Goal: Task Accomplishment & Management: Complete application form

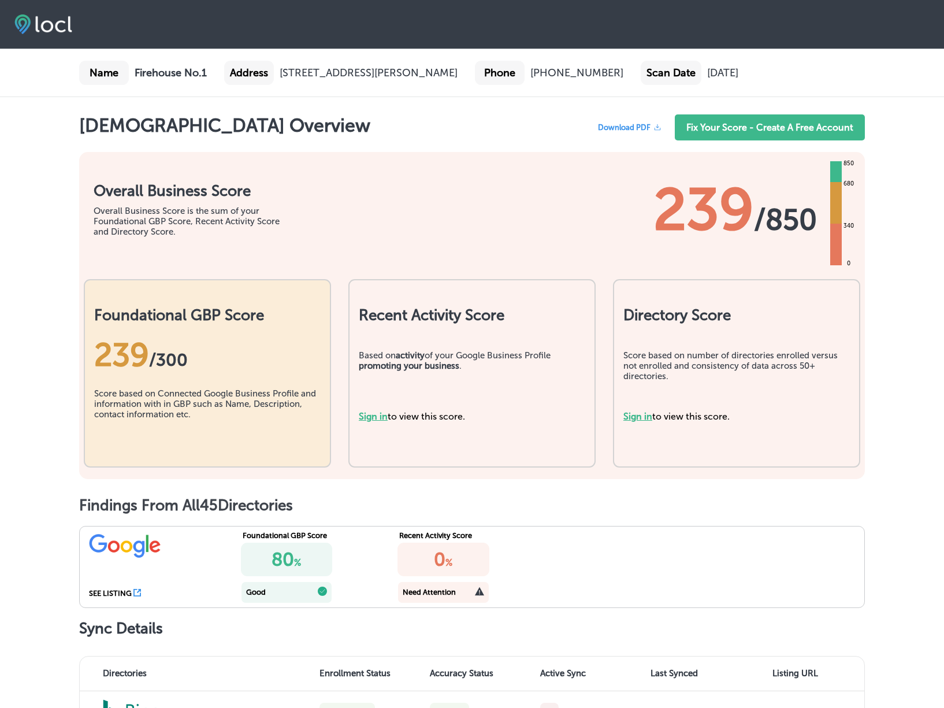
click at [619, 125] on span "Download PDF" at bounding box center [624, 127] width 53 height 9
click at [775, 127] on link "Fix Your Score - Create A Free Account" at bounding box center [770, 127] width 190 height 26
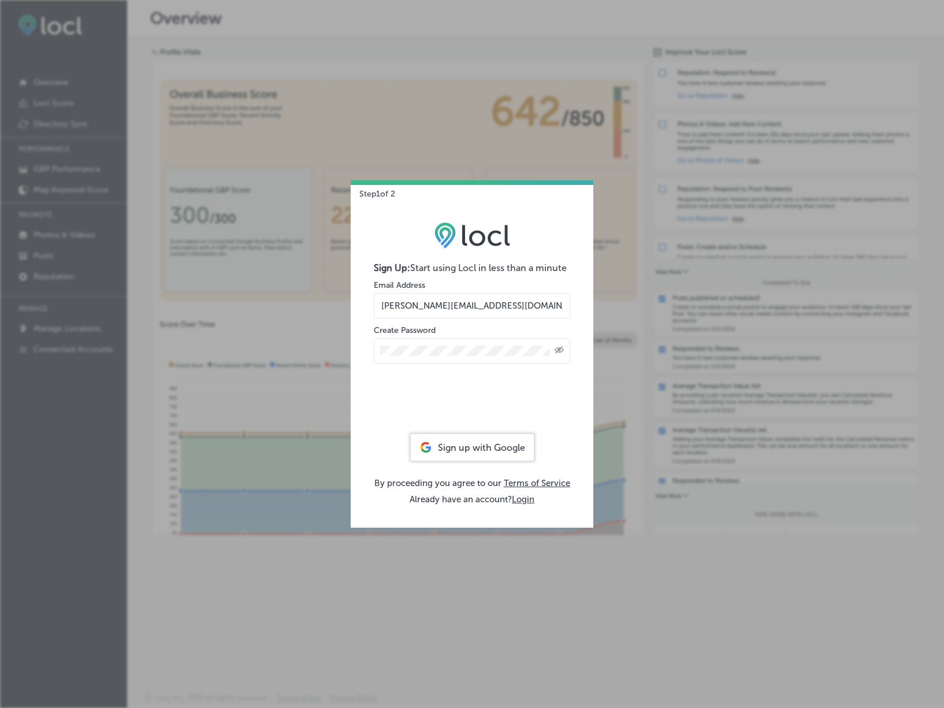
drag, startPoint x: 396, startPoint y: 303, endPoint x: 359, endPoint y: 306, distance: 36.5
click at [359, 306] on div "Sign Up: Start using Locl in less than a minute Email Address [PERSON_NAME][EMA…" at bounding box center [472, 363] width 243 height 329
type input "[EMAIL_ADDRESS][DOMAIN_NAME]"
click at [562, 349] on icon "Toggle password visibility" at bounding box center [559, 350] width 9 height 7
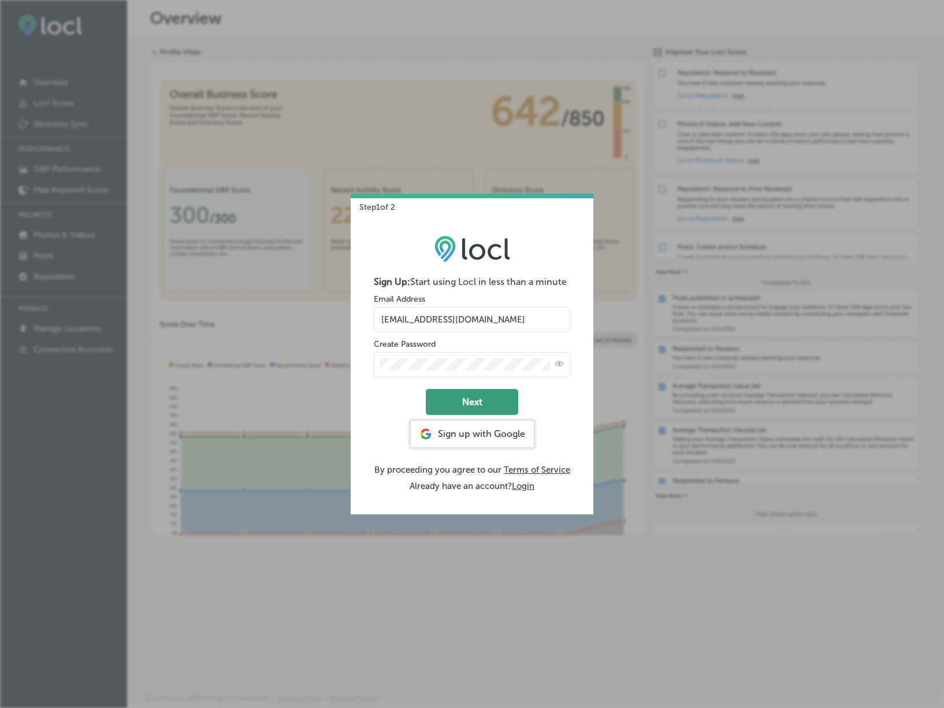
click at [473, 400] on button "Next" at bounding box center [472, 402] width 92 height 26
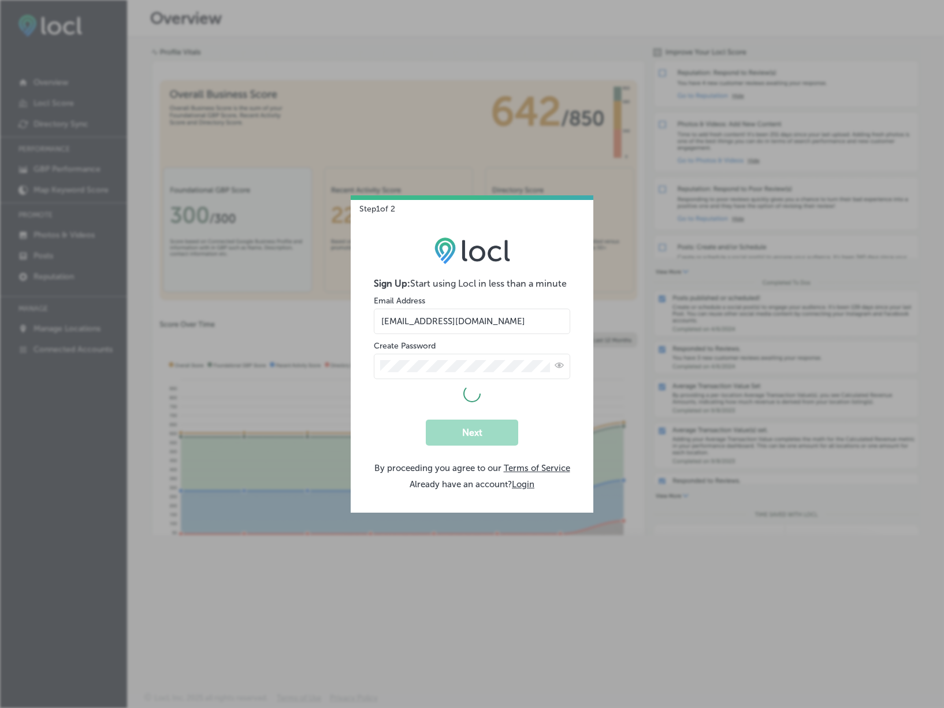
select select "US"
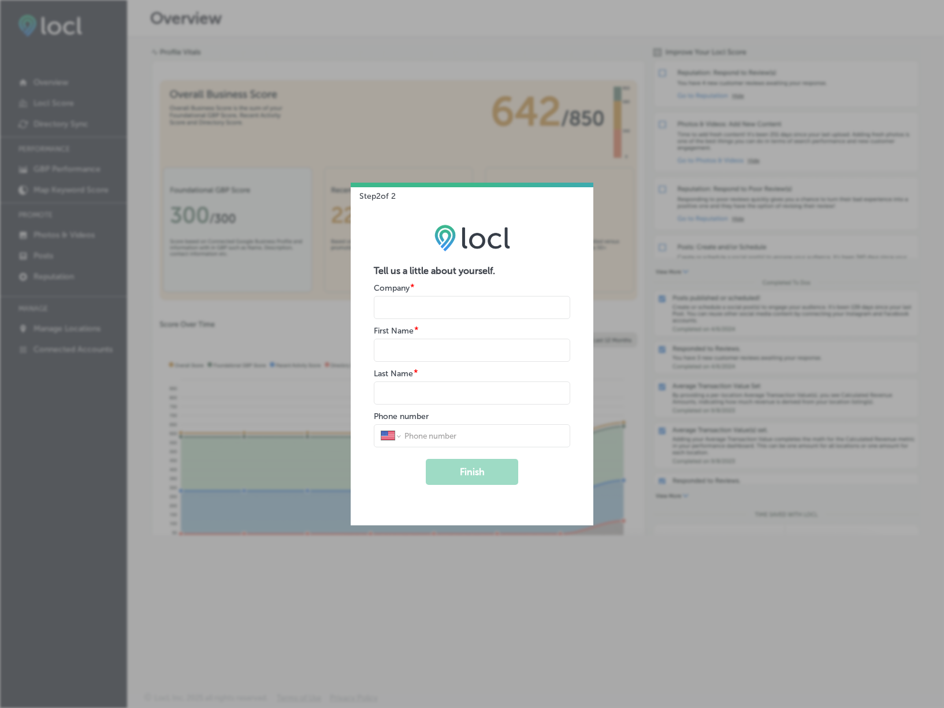
click at [395, 304] on input "name" at bounding box center [472, 307] width 196 height 23
type input "Firehouse No.1 Gastropub"
type input "[PERSON_NAME]"
type input "Onyon"
click at [421, 436] on input "tel" at bounding box center [483, 435] width 160 height 10
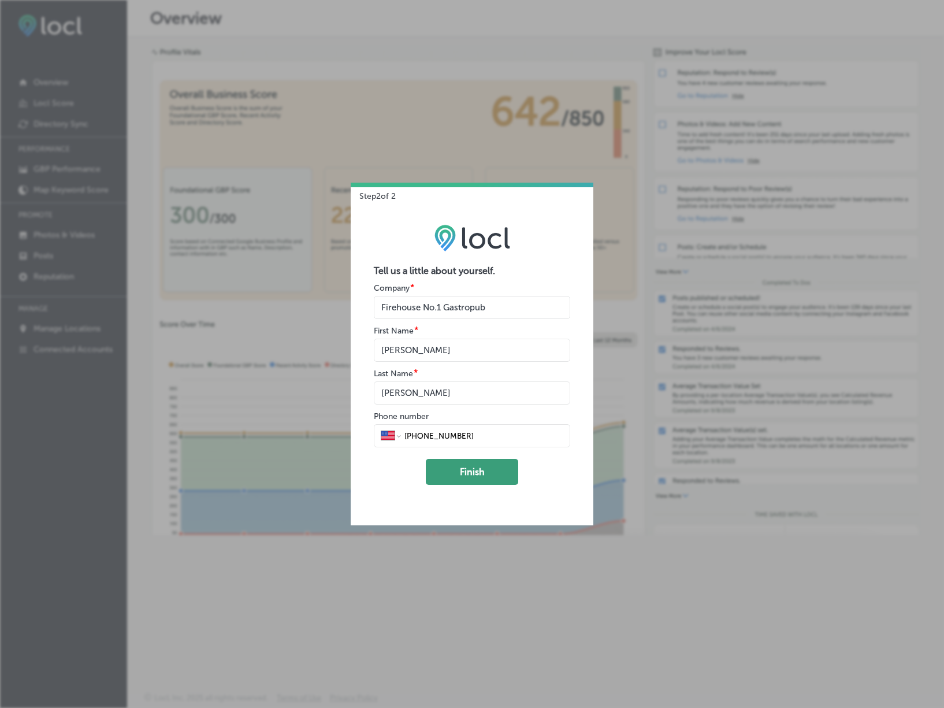
type input "(408) 287-6969"
click at [478, 477] on button "Finish" at bounding box center [472, 472] width 92 height 26
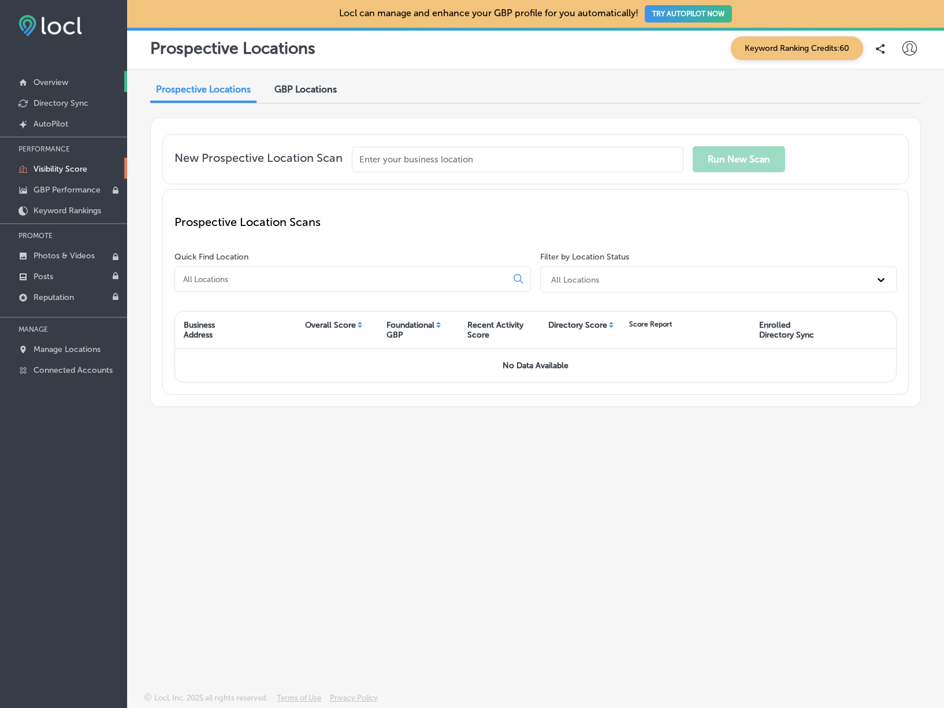
click at [59, 82] on p "Overview" at bounding box center [51, 82] width 35 height 10
click at [57, 101] on p "Directory Sync" at bounding box center [61, 103] width 55 height 10
click at [396, 161] on input "text" at bounding box center [518, 159] width 332 height 25
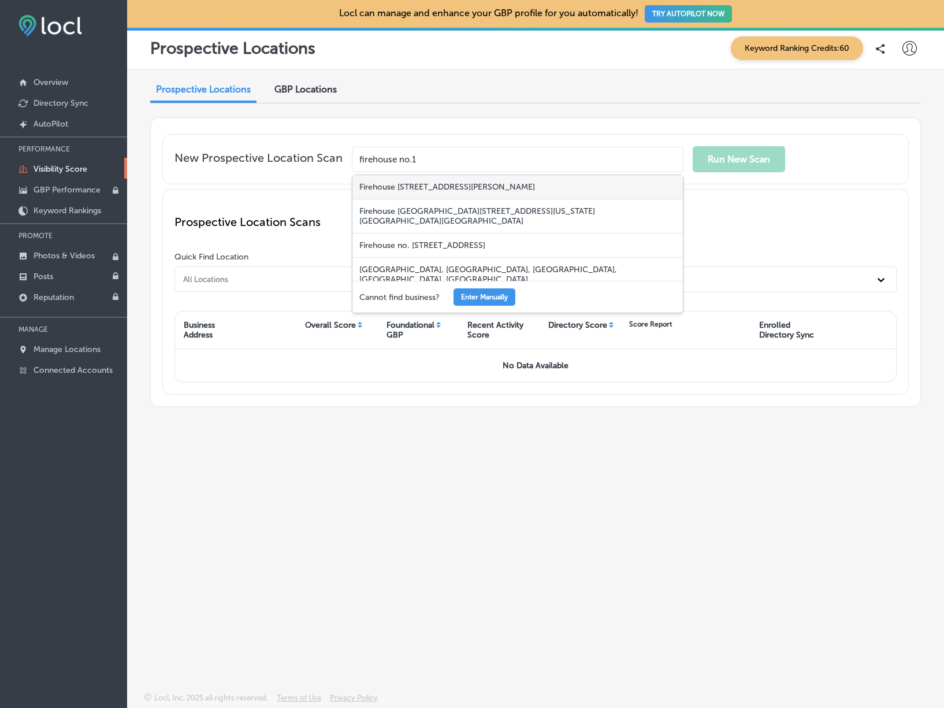
click at [432, 186] on div "Firehouse No.1, North San Pedro Street, San Jose, CA, USA" at bounding box center [517, 187] width 330 height 24
type input "Firehouse No.1, North San Pedro Street, San Jose, CA, USA"
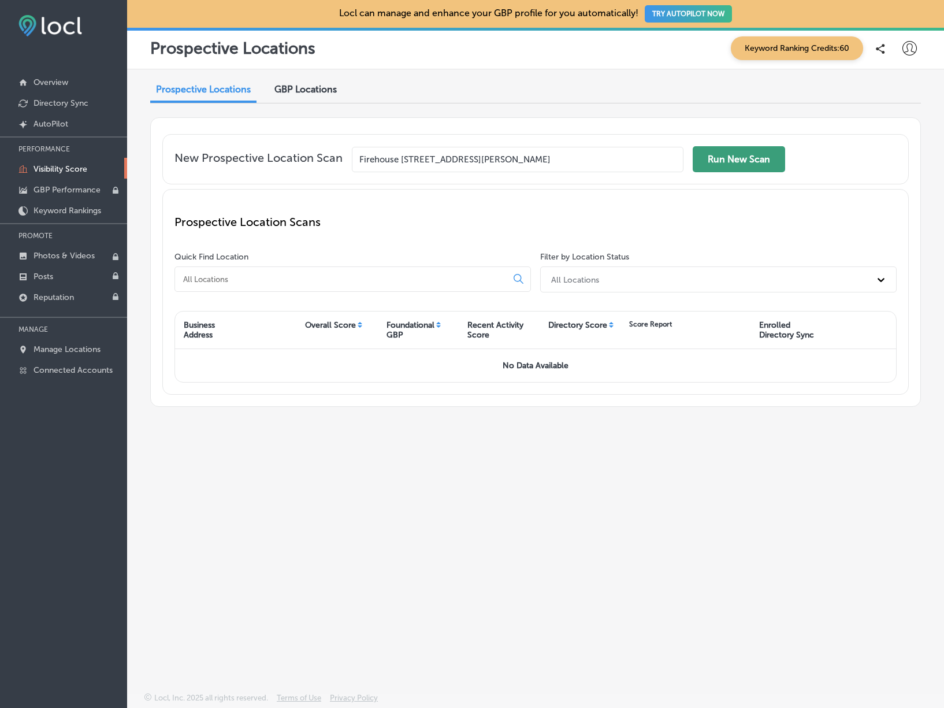
click at [745, 159] on button "Run New Scan" at bounding box center [739, 159] width 92 height 26
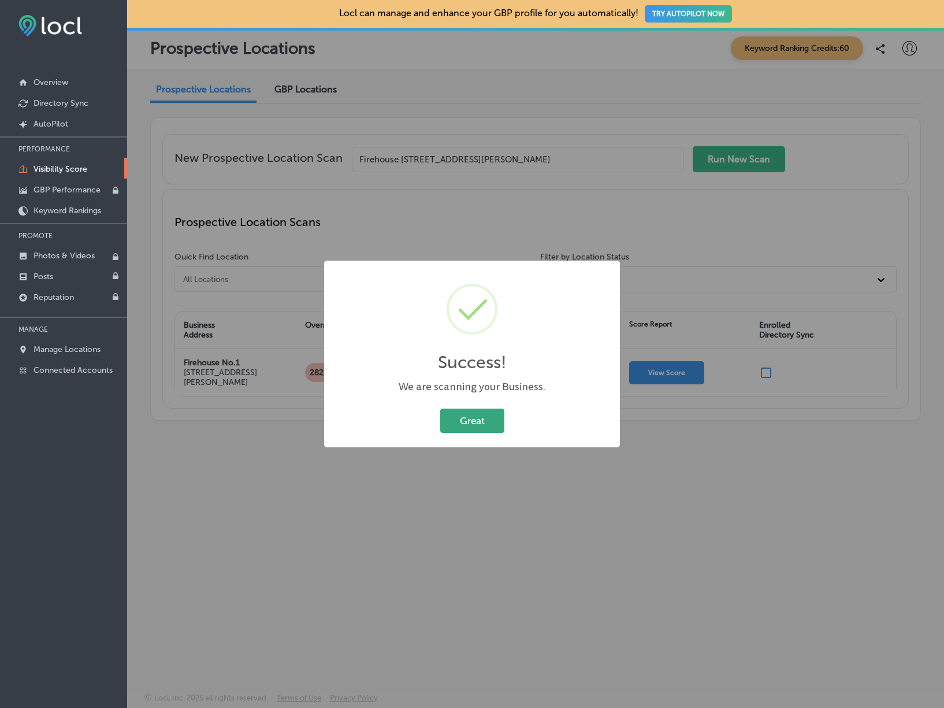
click at [487, 421] on button "Great" at bounding box center [472, 420] width 64 height 24
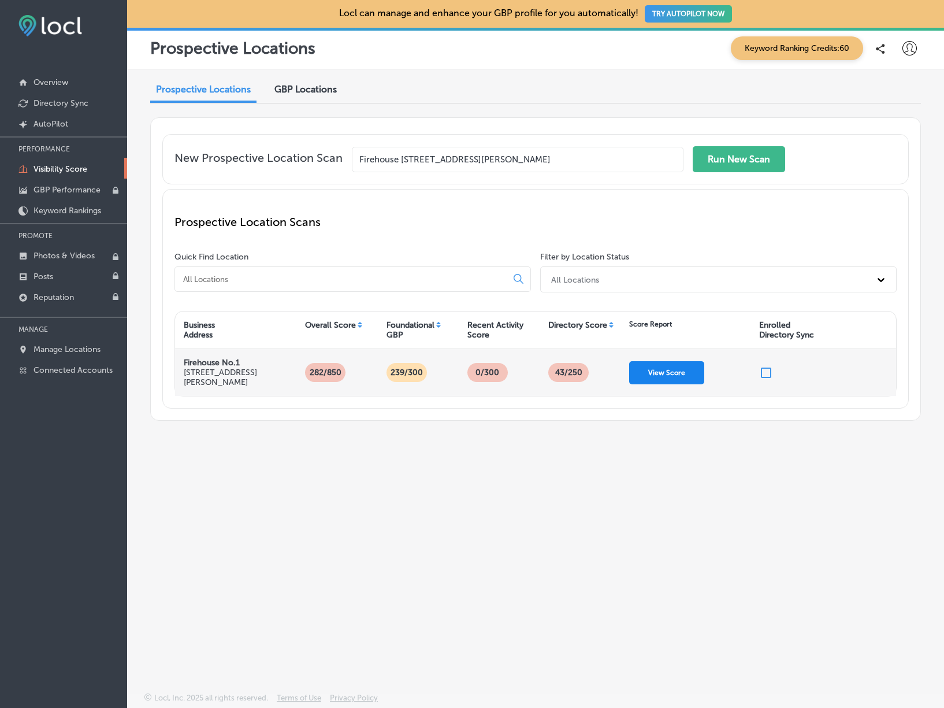
click at [670, 374] on button "View Score" at bounding box center [666, 372] width 75 height 23
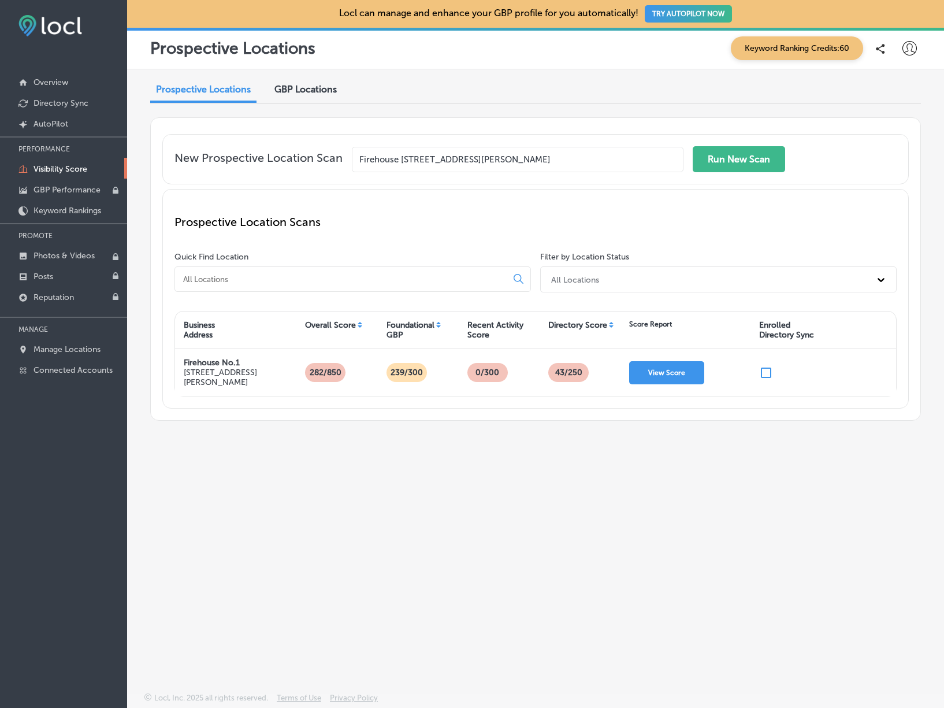
click at [786, 326] on div "Enrolled Directory Sync" at bounding box center [786, 330] width 55 height 20
click at [909, 47] on icon at bounding box center [909, 48] width 14 height 14
click at [677, 237] on div at bounding box center [472, 354] width 944 height 708
click at [585, 280] on div "All Locations" at bounding box center [575, 279] width 48 height 10
click at [586, 277] on div "All Locations" at bounding box center [575, 279] width 48 height 10
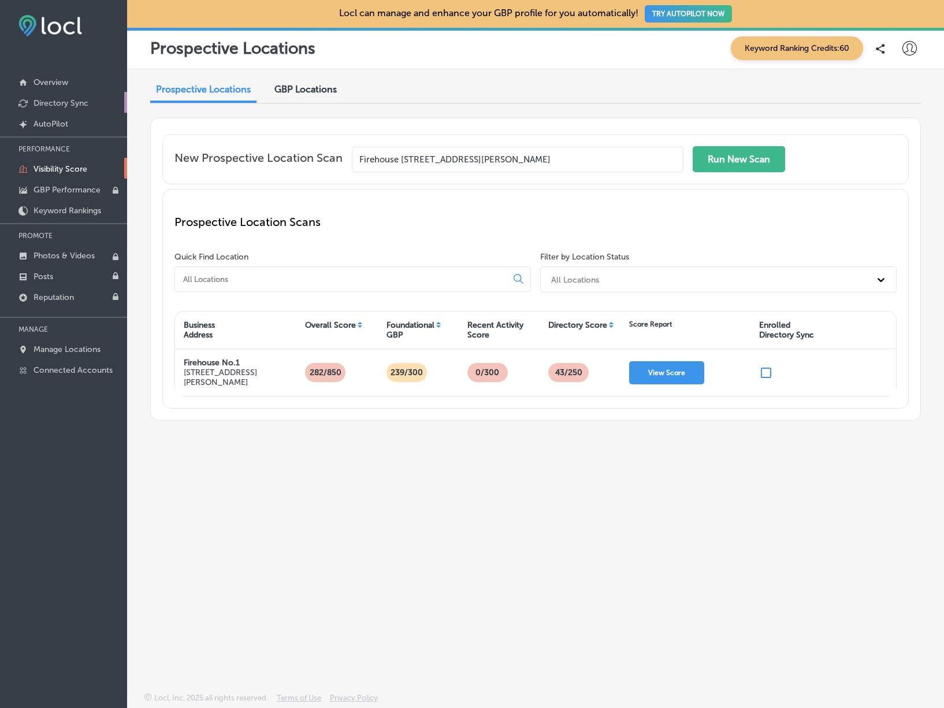
click at [53, 101] on p "Directory Sync" at bounding box center [61, 103] width 55 height 10
click at [85, 102] on p "Directory Sync" at bounding box center [61, 103] width 55 height 10
click at [798, 46] on span "Keyword Ranking Credits: 60" at bounding box center [797, 48] width 132 height 24
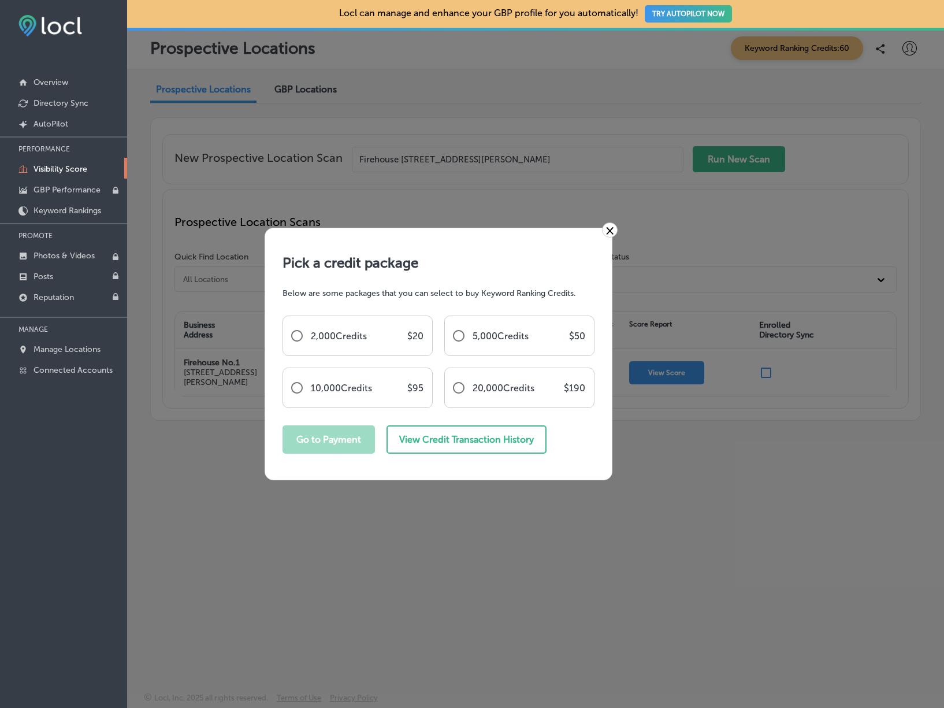
click at [609, 232] on link "×" at bounding box center [610, 229] width 16 height 15
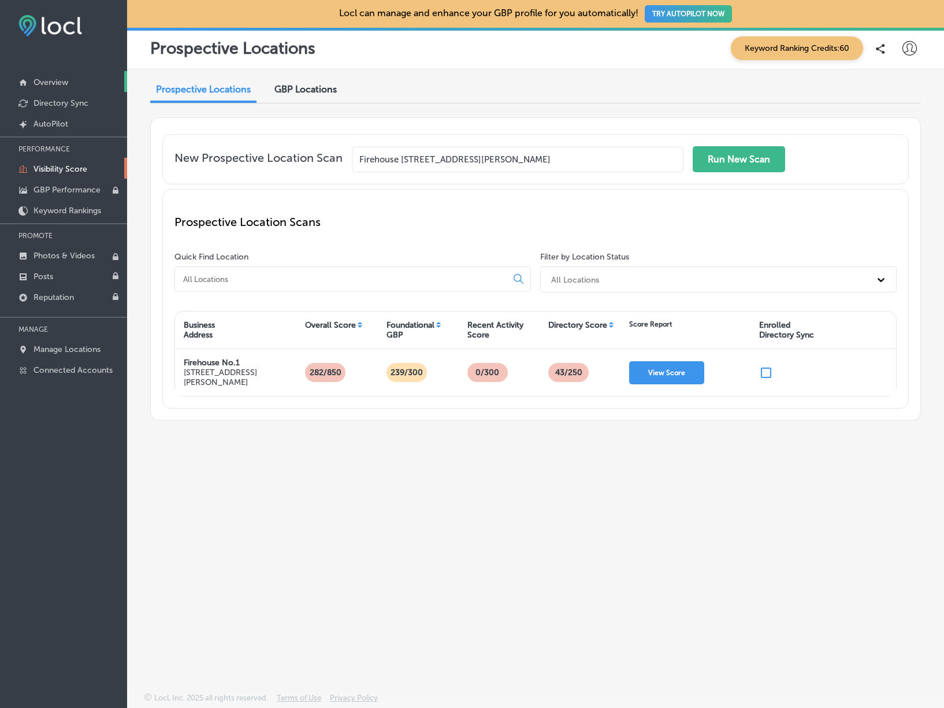
click at [48, 80] on p "Overview" at bounding box center [51, 82] width 35 height 10
click at [50, 102] on p "Directory Sync" at bounding box center [61, 103] width 55 height 10
click at [48, 127] on p "AutoPilot" at bounding box center [51, 124] width 35 height 10
click at [49, 168] on p "Visibility Score" at bounding box center [61, 169] width 54 height 10
click at [50, 187] on p "GBP Performance" at bounding box center [67, 190] width 67 height 10
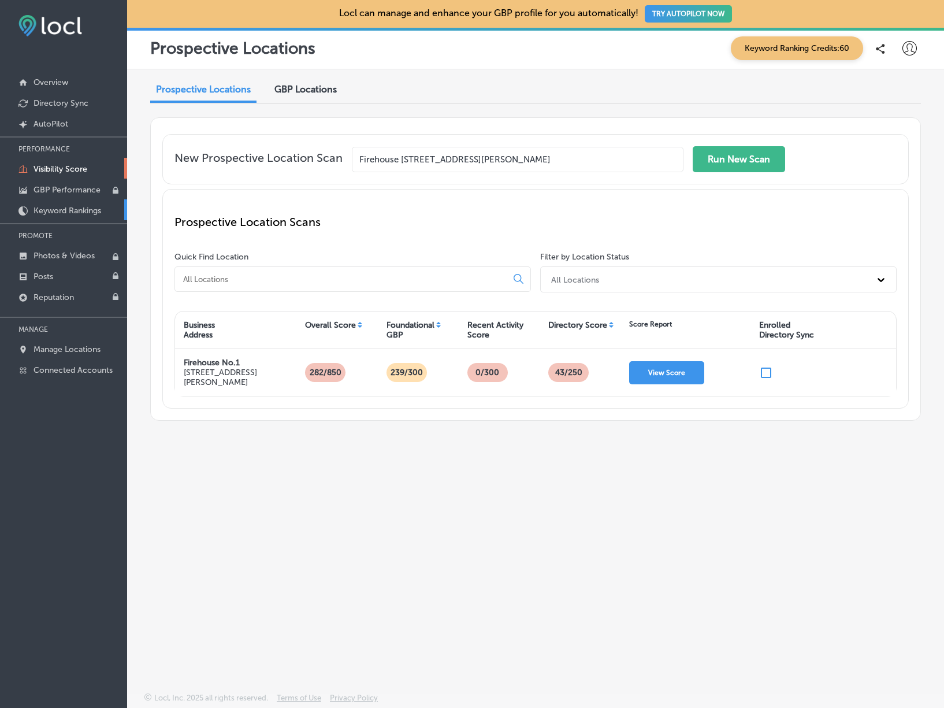
click at [52, 210] on p "Keyword Rankings" at bounding box center [68, 211] width 68 height 10
click at [51, 262] on link "Photos & Videos" at bounding box center [63, 254] width 127 height 21
click at [47, 347] on p "Manage Locations" at bounding box center [67, 349] width 67 height 10
click at [65, 371] on p "Connected Accounts" at bounding box center [73, 370] width 79 height 10
click at [66, 349] on p "Manage Locations" at bounding box center [67, 349] width 67 height 10
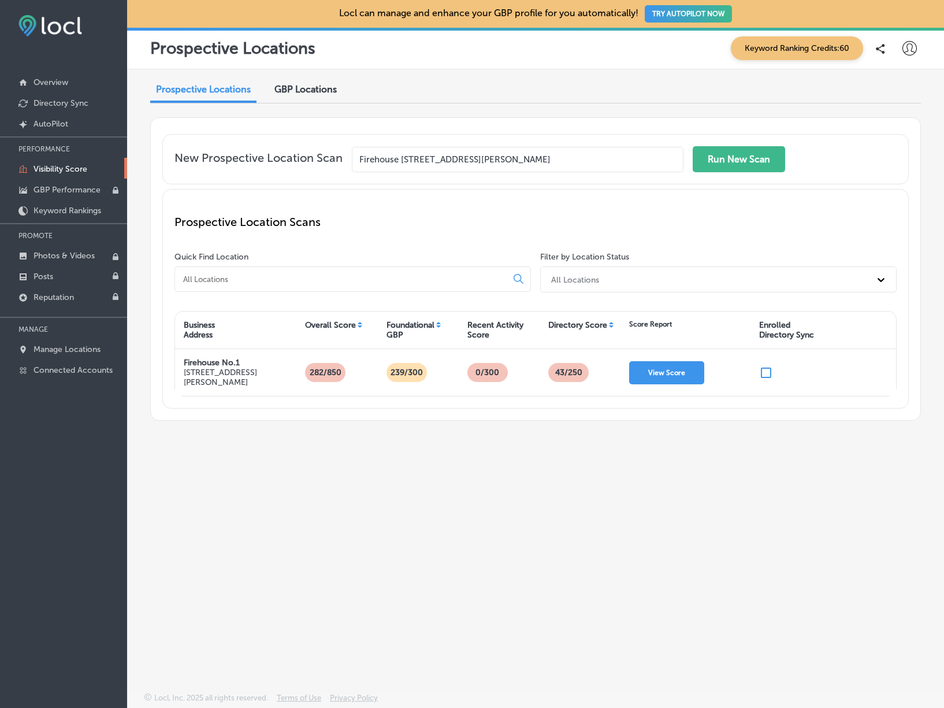
click at [289, 274] on input at bounding box center [343, 279] width 322 height 10
click at [38, 190] on p "GBP Performance" at bounding box center [67, 190] width 67 height 10
click at [51, 208] on p "Keyword Rankings" at bounding box center [68, 211] width 68 height 10
click at [66, 75] on link "Overview" at bounding box center [63, 81] width 127 height 21
click at [64, 92] on link "Directory Sync" at bounding box center [63, 102] width 127 height 21
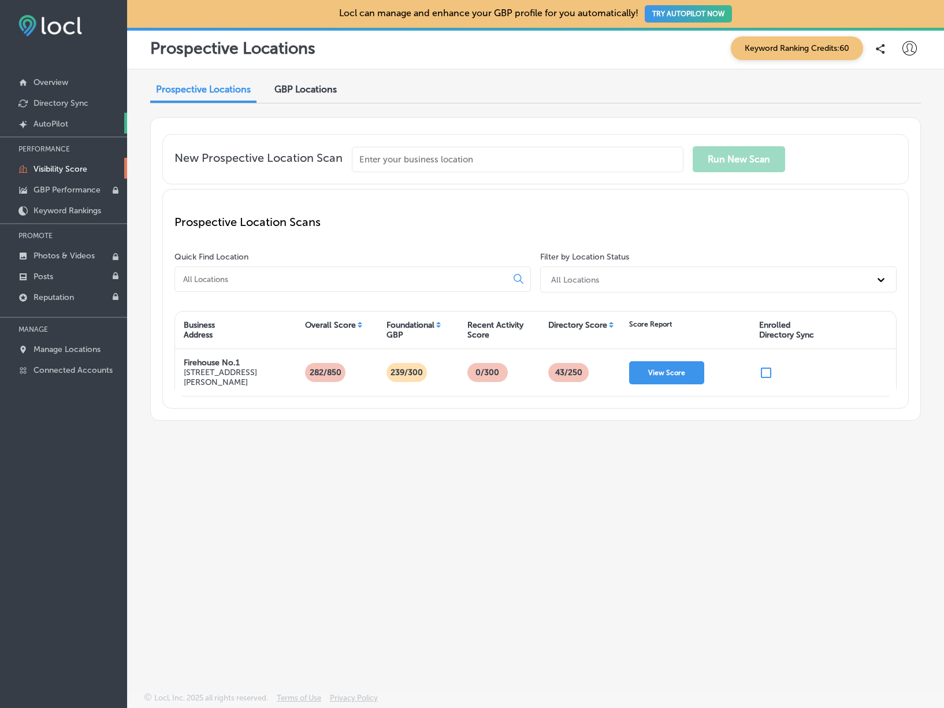
click at [42, 124] on p "AutoPilot" at bounding box center [51, 124] width 35 height 10
click at [885, 49] on icon at bounding box center [880, 49] width 9 height 10
click at [555, 47] on div "Prospective Locations Keyword Ranking Credits: 60" at bounding box center [535, 48] width 771 height 24
